Goal: Information Seeking & Learning: Learn about a topic

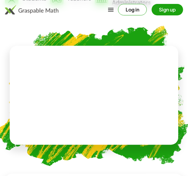
scroll to position [197, 0]
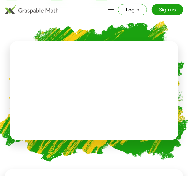
click at [116, 102] on video at bounding box center [94, 90] width 91 height 45
click at [105, 91] on div at bounding box center [94, 85] width 51 height 22
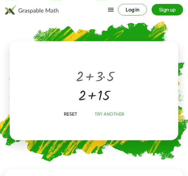
click at [97, 77] on div at bounding box center [95, 75] width 44 height 19
click at [105, 108] on div at bounding box center [92, 85] width 103 height 48
click at [103, 114] on span "Try Another" at bounding box center [110, 114] width 30 height 5
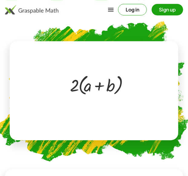
click at [80, 86] on div at bounding box center [95, 85] width 56 height 25
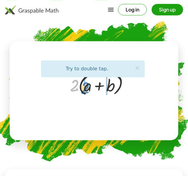
drag, startPoint x: 74, startPoint y: 87, endPoint x: 87, endPoint y: 89, distance: 12.3
click at [87, 89] on div at bounding box center [95, 85] width 56 height 25
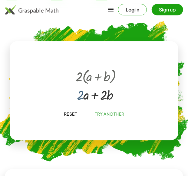
drag, startPoint x: 82, startPoint y: 96, endPoint x: 110, endPoint y: 82, distance: 31.1
click at [95, 77] on div "· 2 · ( + a + b ) + a + b · 2 · · 2 ·" at bounding box center [95, 77] width 0 height 0
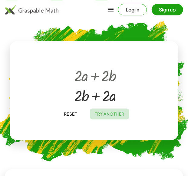
click at [103, 113] on span "Try Another" at bounding box center [110, 114] width 30 height 5
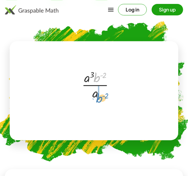
drag, startPoint x: 99, startPoint y: 78, endPoint x: 100, endPoint y: 98, distance: 19.7
click at [100, 98] on div at bounding box center [95, 84] width 33 height 33
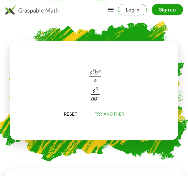
click at [101, 109] on button "Try Another" at bounding box center [109, 114] width 39 height 11
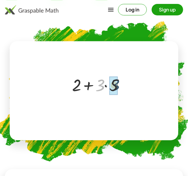
drag, startPoint x: 100, startPoint y: 84, endPoint x: 113, endPoint y: 84, distance: 13.9
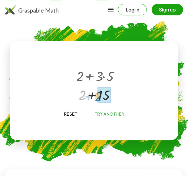
drag, startPoint x: 84, startPoint y: 98, endPoint x: 103, endPoint y: 99, distance: 19.4
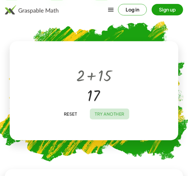
click at [114, 116] on span "Try Another" at bounding box center [110, 114] width 30 height 5
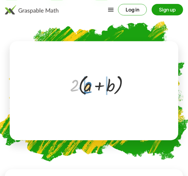
drag, startPoint x: 76, startPoint y: 89, endPoint x: 88, endPoint y: 91, distance: 12.9
click at [88, 91] on div at bounding box center [95, 85] width 56 height 25
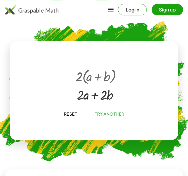
click at [118, 114] on span "Try Another" at bounding box center [110, 114] width 30 height 5
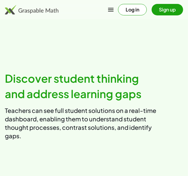
scroll to position [1131, 0]
